Goal: Task Accomplishment & Management: Complete application form

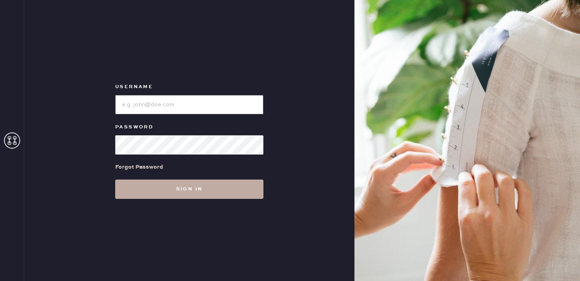
type input "reformationportland"
click at [176, 186] on button "Sign in" at bounding box center [189, 189] width 148 height 19
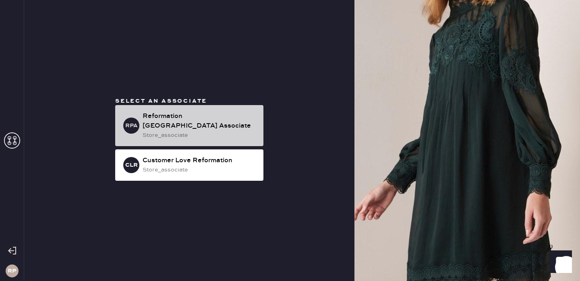
click at [174, 123] on div "Reformation [GEOGRAPHIC_DATA] Associate" at bounding box center [200, 121] width 114 height 19
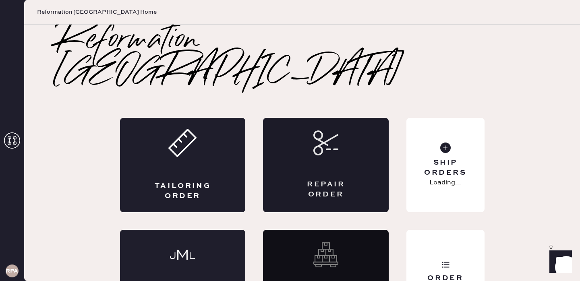
click at [337, 180] on div "Repair Order" at bounding box center [325, 190] width 61 height 20
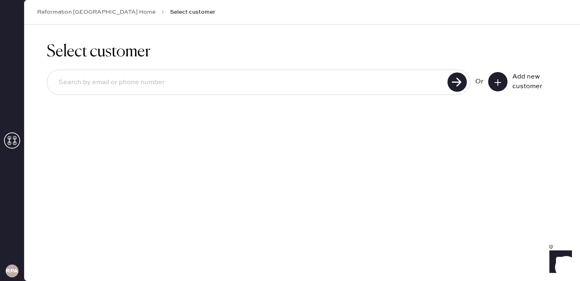
click at [428, 82] on input at bounding box center [248, 82] width 393 height 19
click at [525, 70] on div "Or Add new customer" at bounding box center [302, 82] width 511 height 25
click at [507, 80] on button at bounding box center [497, 81] width 19 height 19
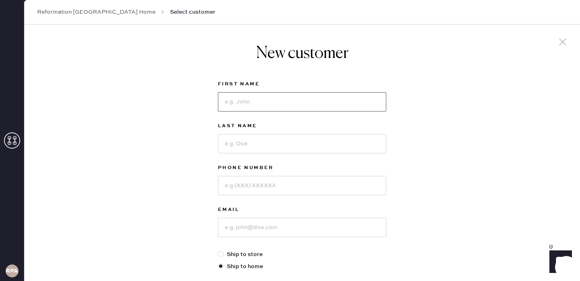
click at [249, 97] on input at bounding box center [302, 101] width 168 height 19
click at [65, 17] on div "Reformation [GEOGRAPHIC_DATA] Home Select customer" at bounding box center [302, 12] width 556 height 25
click at [67, 14] on link "Reformation [GEOGRAPHIC_DATA] Home" at bounding box center [96, 12] width 118 height 8
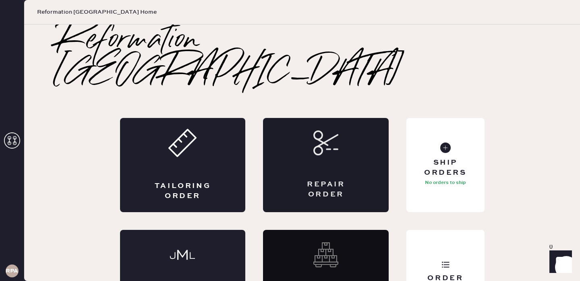
click at [318, 144] on div "Repair Order" at bounding box center [326, 165] width 126 height 94
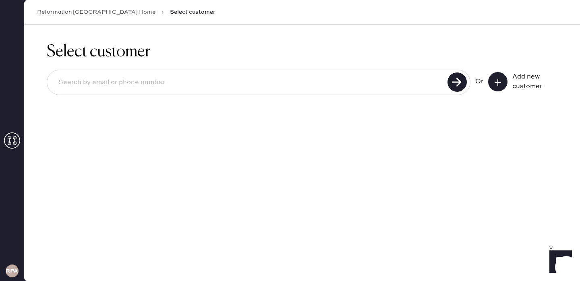
click at [114, 80] on input at bounding box center [248, 82] width 393 height 19
type input "[EMAIL_ADDRESS][PERSON_NAME][DOMAIN_NAME]"
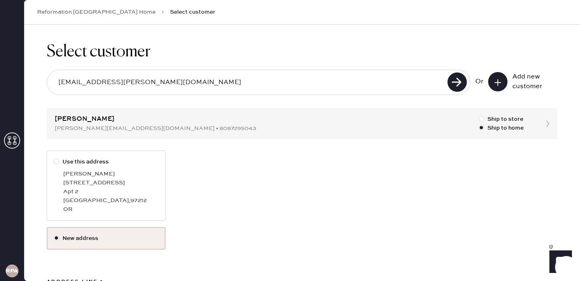
click at [125, 176] on div "[PERSON_NAME]" at bounding box center [111, 174] width 96 height 9
click at [54, 158] on input "Use this address" at bounding box center [54, 158] width 0 height 0
radio input "true"
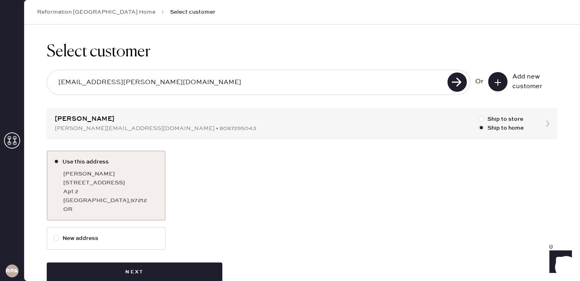
scroll to position [19, 0]
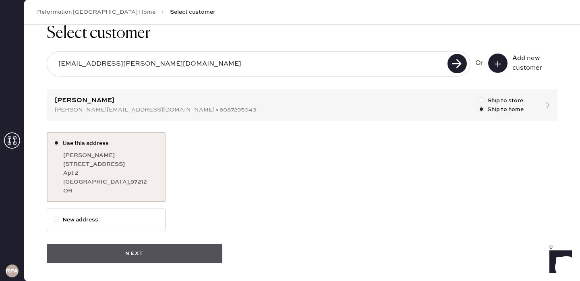
click at [135, 252] on button "Next" at bounding box center [135, 253] width 176 height 19
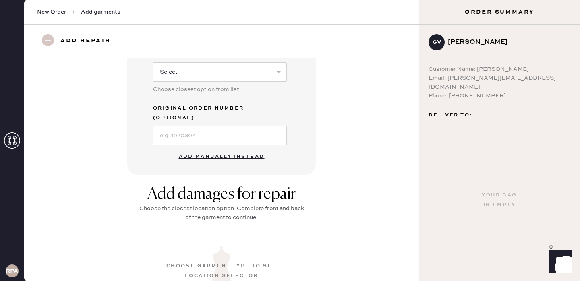
scroll to position [107, 0]
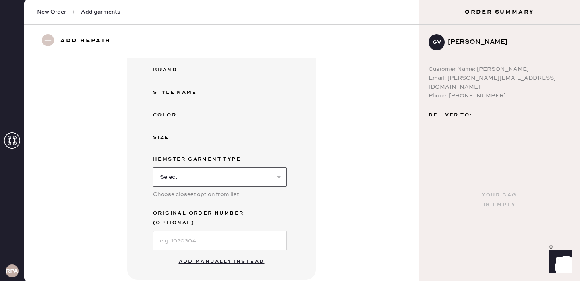
click at [233, 172] on select "Select Basic Skirt Jeans Leggings Pants Shorts Basic Sleeved Dress Basic Sleeve…" at bounding box center [220, 177] width 134 height 19
select select "15"
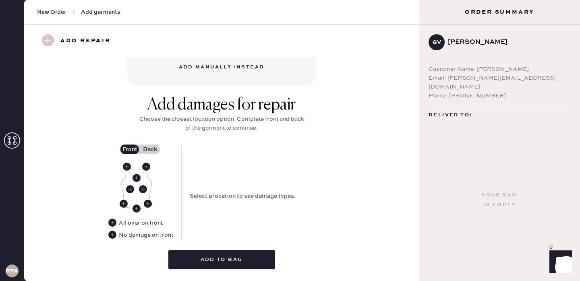
scroll to position [316, 0]
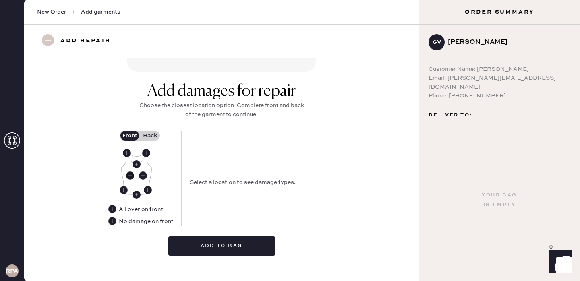
click at [132, 172] on use at bounding box center [130, 176] width 8 height 8
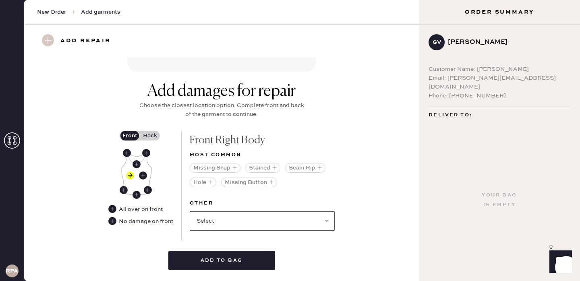
click at [220, 212] on select "Select Broken / Ripped Hem Broken Beads Broken Belt Loop Broken Button Broken C…" at bounding box center [262, 221] width 145 height 19
